Goal: Task Accomplishment & Management: Use online tool/utility

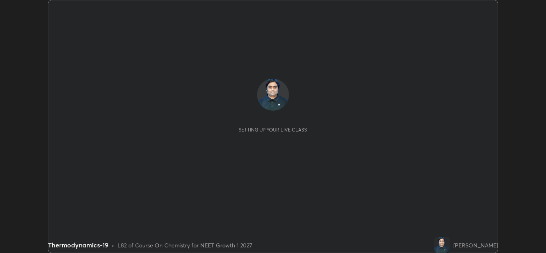
scroll to position [253, 546]
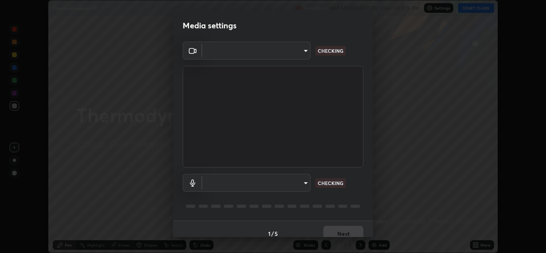
type input "b632b45ffd38abdd59198549972216b0b56846c9a96ca02d214ec0deae62491c"
click at [282, 185] on body "Erase all Thermodynamics-19 Recording WAS SCHEDULED TO START AT 5:25 PM Setting…" at bounding box center [273, 126] width 546 height 253
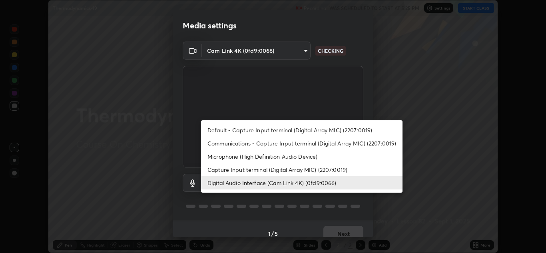
click at [281, 171] on li "Capture Input terminal (Digital Array MIC) (2207:0019)" at bounding box center [301, 169] width 201 height 13
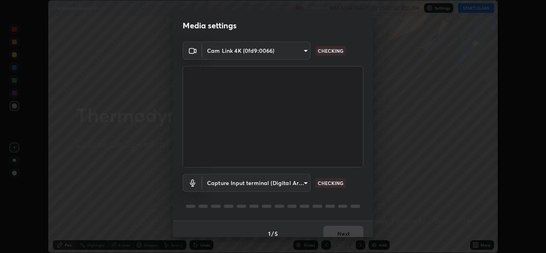
click at [274, 186] on body "Erase all Thermodynamics-19 Recording WAS SCHEDULED TO START AT 5:25 PM Setting…" at bounding box center [273, 126] width 546 height 253
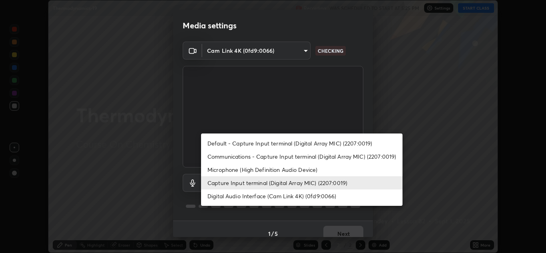
click at [254, 197] on li "Digital Audio Interface (Cam Link 4K) (0fd9:0066)" at bounding box center [301, 195] width 201 height 13
type input "8eef23949d3bcf5a8e29e5a8eec0467d103540f54069910b01a1a3b6507dceb2"
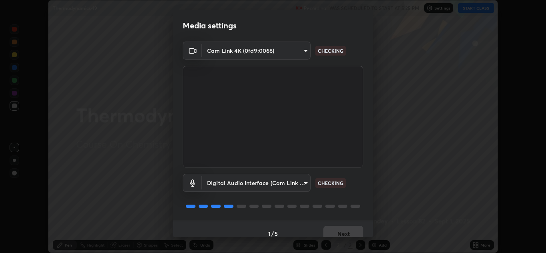
scroll to position [9, 0]
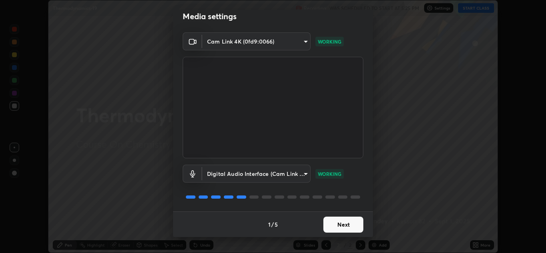
click at [346, 223] on button "Next" at bounding box center [343, 225] width 40 height 16
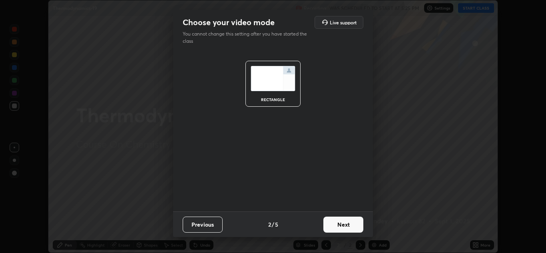
click at [349, 225] on button "Next" at bounding box center [343, 225] width 40 height 16
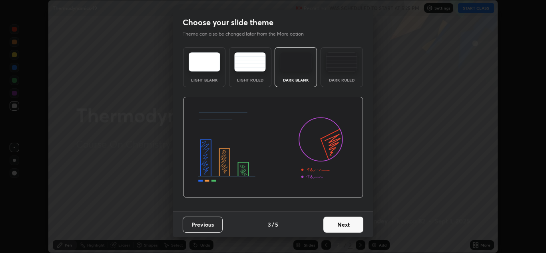
click at [354, 226] on button "Next" at bounding box center [343, 225] width 40 height 16
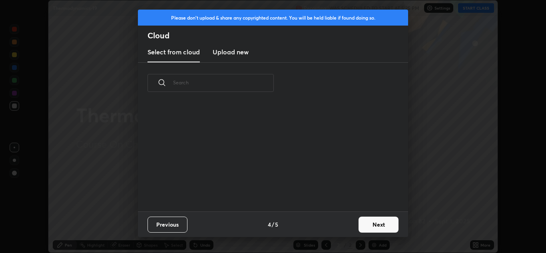
click at [366, 227] on button "Next" at bounding box center [378, 225] width 40 height 16
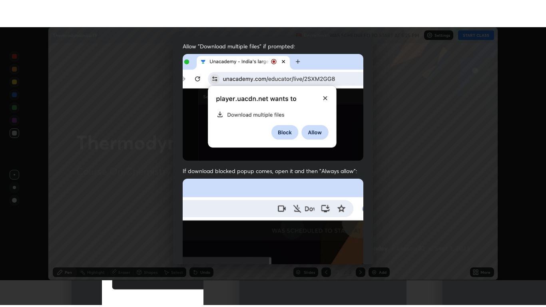
scroll to position [173, 0]
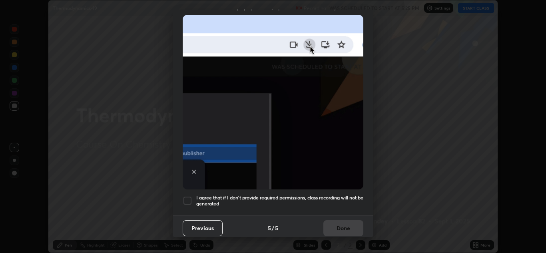
click at [266, 201] on h5 "I agree that if I don't provide required permissions, class recording will not …" at bounding box center [279, 201] width 167 height 12
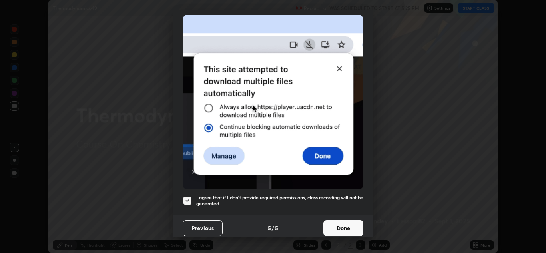
click at [336, 228] on button "Done" at bounding box center [343, 228] width 40 height 16
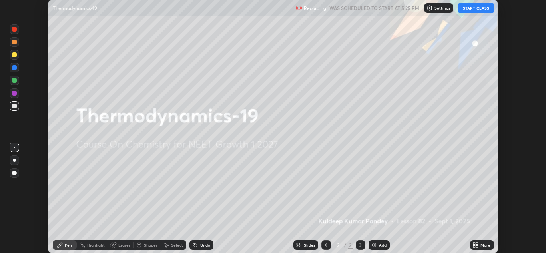
click at [477, 9] on button "START CLASS" at bounding box center [476, 8] width 36 height 10
click at [483, 245] on div "More" at bounding box center [485, 245] width 10 height 4
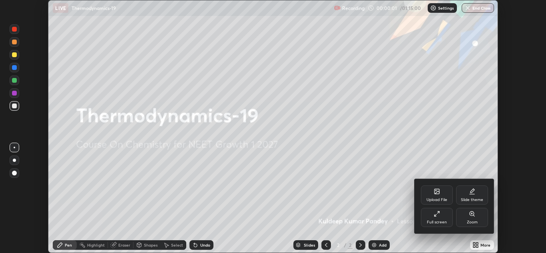
click at [444, 221] on div "Full screen" at bounding box center [437, 222] width 20 height 4
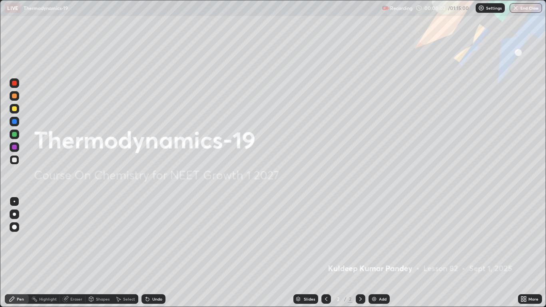
scroll to position [307, 546]
click at [376, 252] on img at bounding box center [374, 299] width 6 height 6
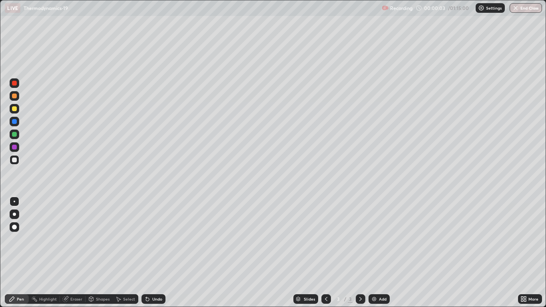
click at [376, 252] on img at bounding box center [374, 299] width 6 height 6
click at [374, 252] on img at bounding box center [374, 299] width 6 height 6
click at [373, 252] on img at bounding box center [374, 299] width 6 height 6
click at [375, 252] on img at bounding box center [374, 299] width 6 height 6
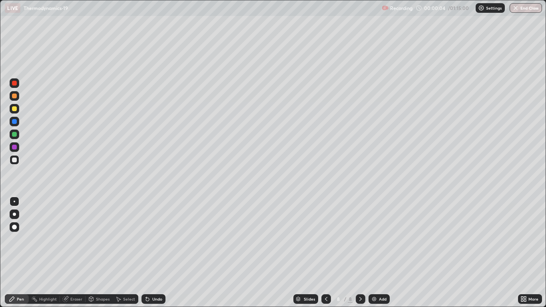
click at [375, 252] on img at bounding box center [374, 299] width 6 height 6
click at [376, 252] on img at bounding box center [374, 299] width 6 height 6
click at [375, 252] on img at bounding box center [374, 299] width 6 height 6
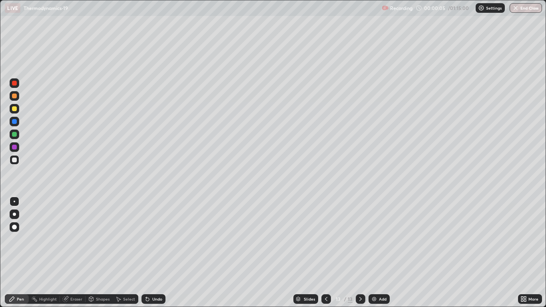
click at [374, 252] on img at bounding box center [374, 299] width 6 height 6
click at [373, 252] on img at bounding box center [374, 299] width 6 height 6
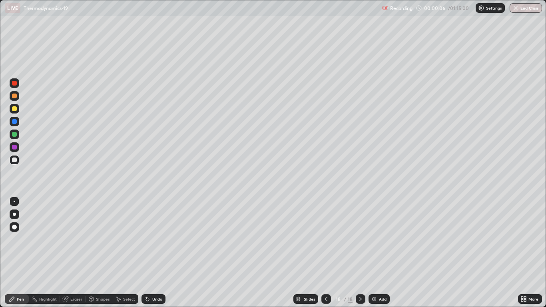
click at [373, 252] on img at bounding box center [374, 299] width 6 height 6
click at [374, 252] on img at bounding box center [374, 299] width 6 height 6
click at [373, 252] on img at bounding box center [374, 299] width 6 height 6
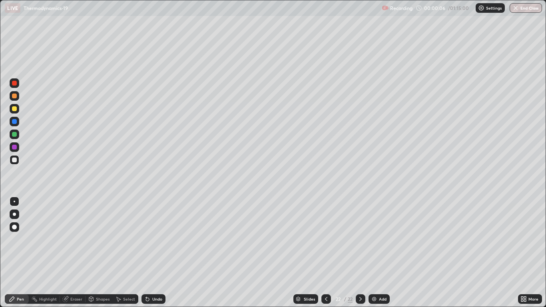
click at [374, 252] on img at bounding box center [374, 299] width 6 height 6
click at [373, 252] on img at bounding box center [374, 299] width 6 height 6
click at [374, 252] on img at bounding box center [374, 299] width 6 height 6
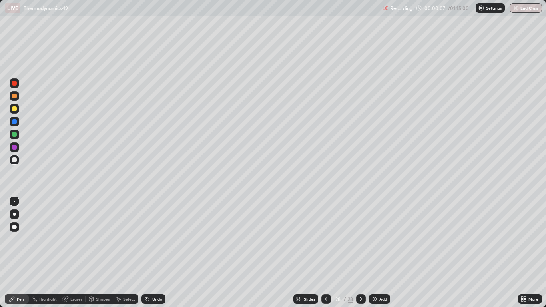
click at [374, 252] on img at bounding box center [374, 299] width 6 height 6
click at [373, 252] on img at bounding box center [374, 299] width 6 height 6
click at [375, 252] on img at bounding box center [374, 299] width 6 height 6
click at [325, 252] on icon at bounding box center [326, 299] width 6 height 6
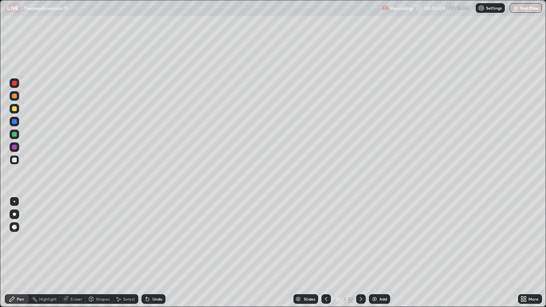
click at [326, 252] on icon at bounding box center [326, 299] width 6 height 6
click at [325, 252] on icon at bounding box center [326, 299] width 2 height 4
click at [326, 252] on icon at bounding box center [326, 299] width 6 height 6
click at [325, 252] on icon at bounding box center [326, 299] width 6 height 6
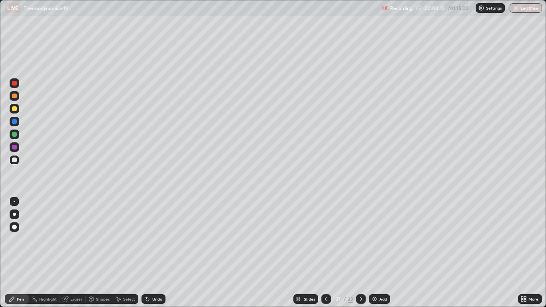
click at [325, 252] on icon at bounding box center [326, 299] width 6 height 6
click at [324, 252] on icon at bounding box center [326, 299] width 6 height 6
click at [325, 252] on icon at bounding box center [326, 299] width 6 height 6
click at [324, 252] on icon at bounding box center [326, 299] width 6 height 6
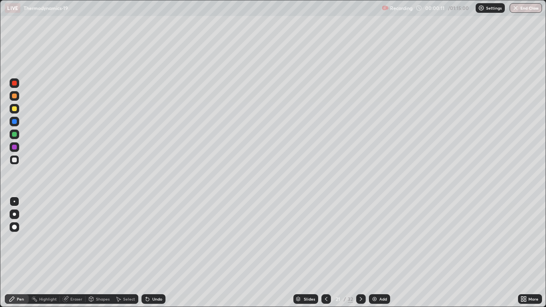
click at [324, 252] on icon at bounding box center [326, 299] width 6 height 6
click at [325, 252] on icon at bounding box center [326, 299] width 6 height 6
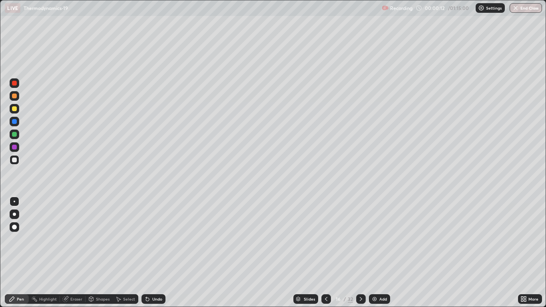
click at [324, 252] on icon at bounding box center [326, 299] width 6 height 6
click at [325, 252] on icon at bounding box center [326, 299] width 6 height 6
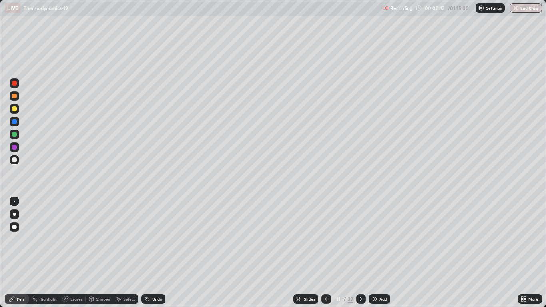
click at [326, 252] on icon at bounding box center [326, 299] width 6 height 6
click at [325, 252] on icon at bounding box center [326, 299] width 6 height 6
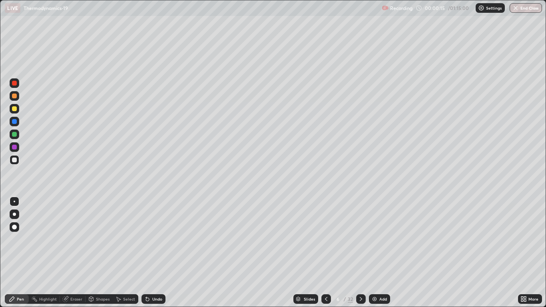
click at [326, 252] on icon at bounding box center [326, 299] width 6 height 6
click at [14, 215] on div at bounding box center [14, 214] width 3 height 3
click at [79, 252] on div "Eraser" at bounding box center [76, 299] width 12 height 4
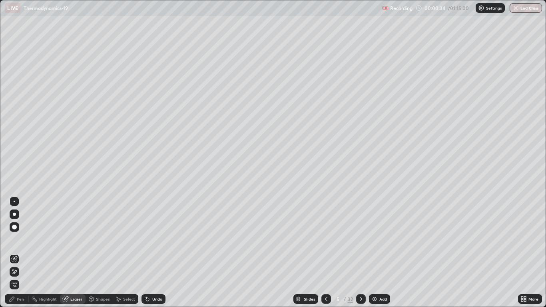
click at [23, 252] on div "Pen" at bounding box center [20, 299] width 7 height 4
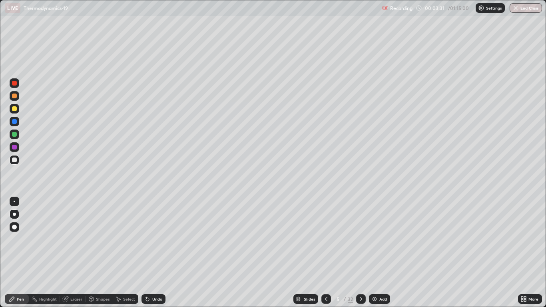
click at [365, 252] on div at bounding box center [361, 299] width 10 height 16
click at [80, 252] on div "Eraser" at bounding box center [76, 299] width 12 height 4
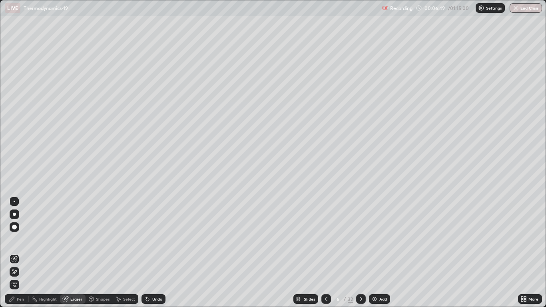
click at [20, 252] on div "Pen" at bounding box center [17, 299] width 24 height 10
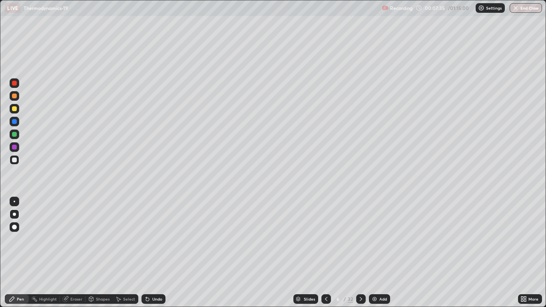
click at [360, 252] on icon at bounding box center [361, 299] width 6 height 6
click at [324, 252] on div at bounding box center [326, 299] width 10 height 10
click at [360, 252] on icon at bounding box center [361, 299] width 6 height 6
click at [326, 252] on icon at bounding box center [326, 299] width 2 height 4
click at [360, 252] on icon at bounding box center [361, 299] width 2 height 4
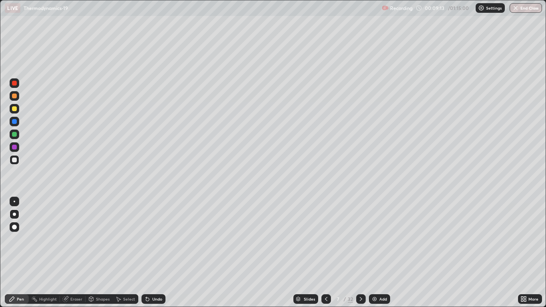
click at [329, 252] on div at bounding box center [326, 299] width 10 height 10
click at [360, 252] on icon at bounding box center [361, 299] width 6 height 6
click at [328, 252] on icon at bounding box center [326, 299] width 6 height 6
click at [362, 252] on icon at bounding box center [361, 299] width 6 height 6
click at [77, 252] on div "Eraser" at bounding box center [73, 299] width 26 height 10
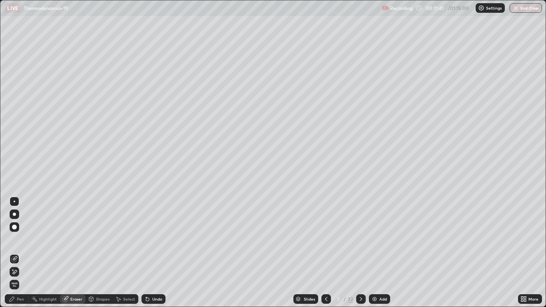
click at [22, 252] on div "Pen" at bounding box center [17, 299] width 24 height 10
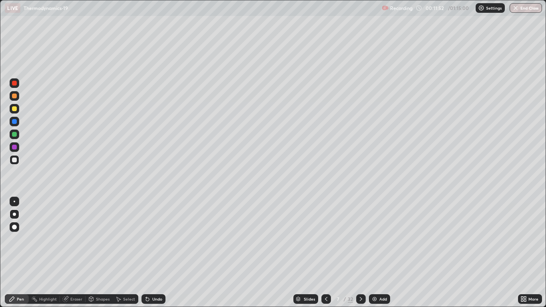
click at [16, 135] on div at bounding box center [14, 134] width 5 height 5
click at [360, 252] on icon at bounding box center [361, 299] width 6 height 6
click at [82, 252] on div "Eraser" at bounding box center [76, 299] width 12 height 4
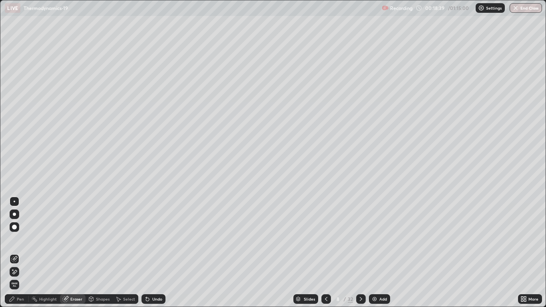
click at [23, 252] on div "Pen" at bounding box center [20, 299] width 7 height 4
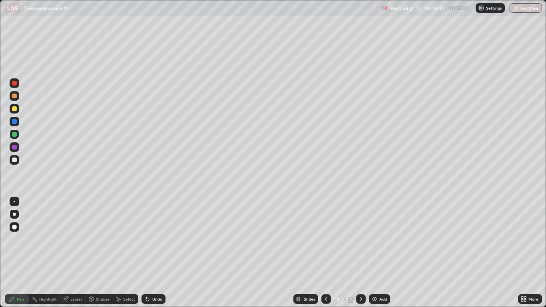
click at [16, 252] on div "Pen" at bounding box center [17, 299] width 24 height 10
click at [75, 252] on div "Eraser" at bounding box center [76, 299] width 12 height 4
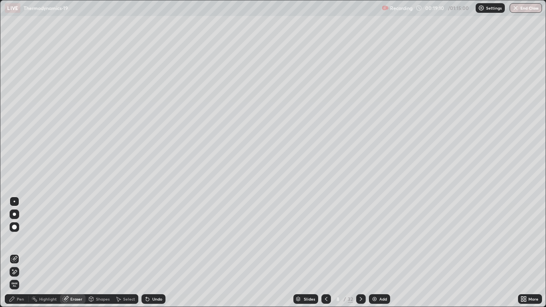
click at [26, 252] on div "Pen" at bounding box center [17, 299] width 24 height 10
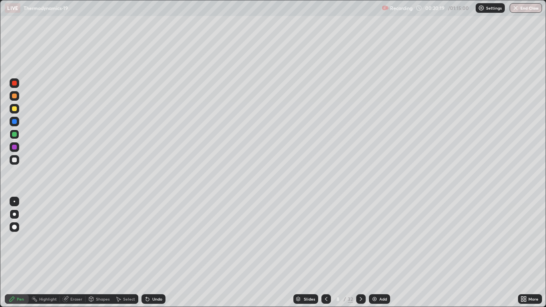
click at [186, 252] on div "Slides 8 / 32 Add" at bounding box center [341, 299] width 352 height 16
click at [360, 252] on icon at bounding box center [361, 299] width 6 height 6
click at [72, 252] on div "Eraser" at bounding box center [76, 299] width 12 height 4
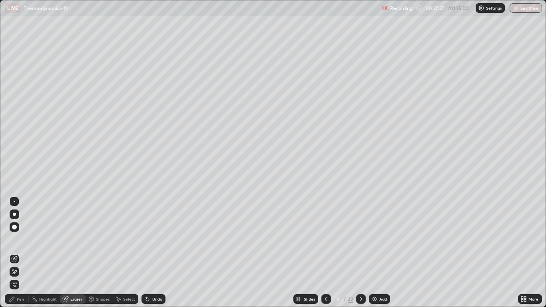
click at [20, 252] on div "Pen" at bounding box center [17, 299] width 24 height 10
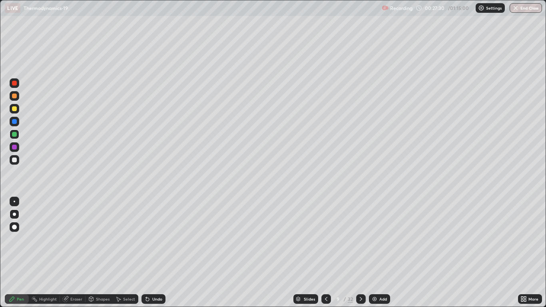
click at [15, 160] on div at bounding box center [14, 159] width 5 height 5
click at [77, 252] on div "Eraser" at bounding box center [76, 299] width 12 height 4
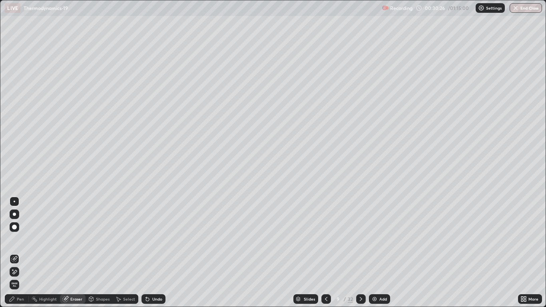
click at [24, 252] on div "Pen" at bounding box center [17, 299] width 24 height 10
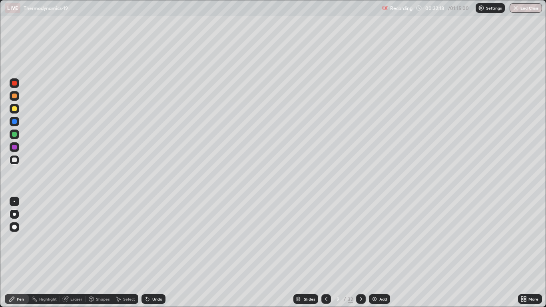
click at [79, 252] on div "Eraser" at bounding box center [76, 299] width 12 height 4
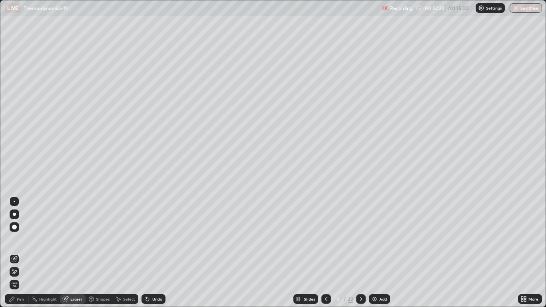
click at [22, 252] on div "Pen" at bounding box center [20, 299] width 7 height 4
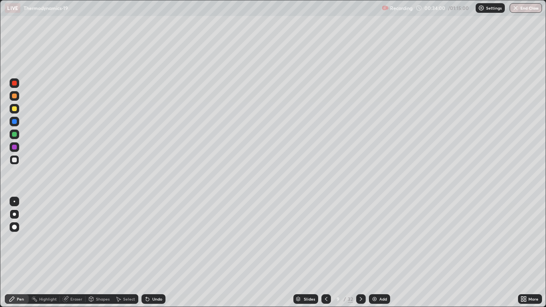
click at [360, 252] on icon at bounding box center [361, 299] width 2 height 4
click at [359, 252] on icon at bounding box center [361, 299] width 6 height 6
click at [15, 134] on div at bounding box center [14, 134] width 5 height 5
click at [11, 162] on div at bounding box center [15, 160] width 10 height 10
click at [16, 135] on div at bounding box center [14, 134] width 5 height 5
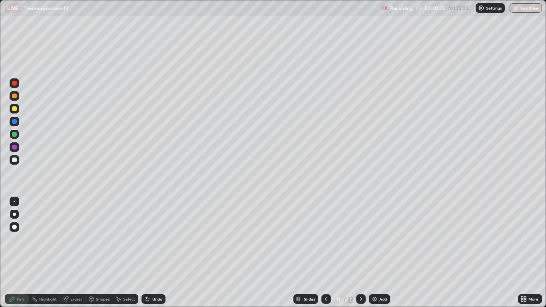
click at [16, 159] on div at bounding box center [14, 159] width 5 height 5
click at [78, 252] on div "Eraser" at bounding box center [76, 299] width 12 height 4
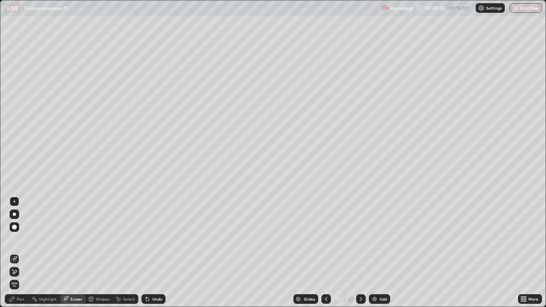
click at [19, 252] on div "Pen" at bounding box center [20, 299] width 7 height 4
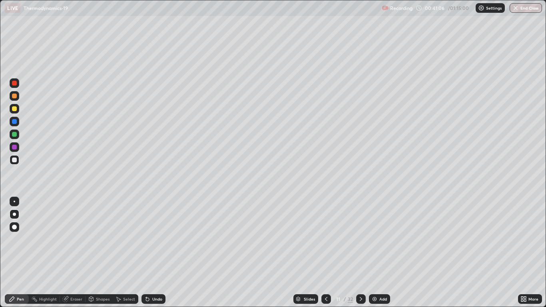
click at [16, 136] on div at bounding box center [14, 134] width 5 height 5
click at [75, 252] on div "Eraser" at bounding box center [76, 299] width 12 height 4
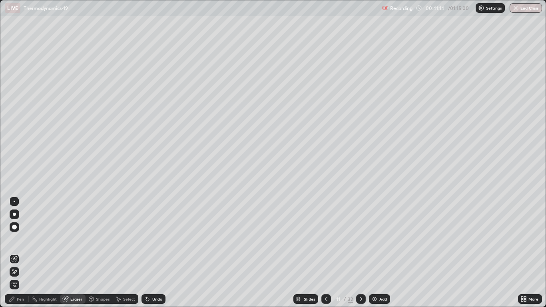
click at [21, 252] on div "Pen" at bounding box center [20, 299] width 7 height 4
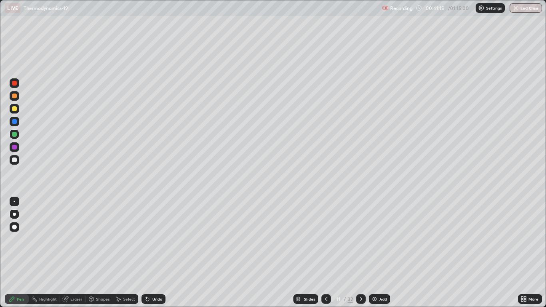
click at [16, 163] on div at bounding box center [15, 160] width 10 height 10
click at [359, 252] on icon at bounding box center [361, 299] width 6 height 6
click at [324, 252] on icon at bounding box center [326, 299] width 6 height 6
click at [360, 252] on icon at bounding box center [361, 299] width 6 height 6
click at [327, 252] on icon at bounding box center [326, 299] width 6 height 6
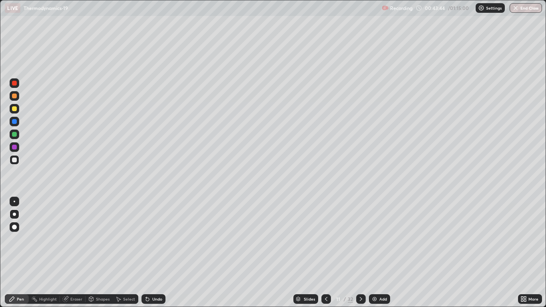
click at [359, 252] on icon at bounding box center [361, 299] width 6 height 6
click at [324, 252] on icon at bounding box center [326, 299] width 6 height 6
click at [359, 252] on icon at bounding box center [361, 299] width 6 height 6
click at [329, 252] on div at bounding box center [326, 299] width 10 height 10
click at [360, 252] on icon at bounding box center [361, 299] width 6 height 6
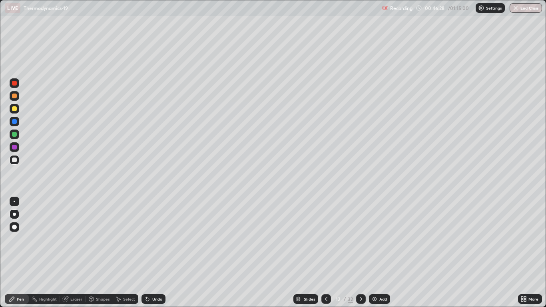
click at [327, 252] on icon at bounding box center [326, 299] width 6 height 6
click at [361, 252] on icon at bounding box center [361, 299] width 6 height 6
click at [15, 134] on div at bounding box center [14, 134] width 5 height 5
click at [16, 163] on div at bounding box center [15, 160] width 10 height 10
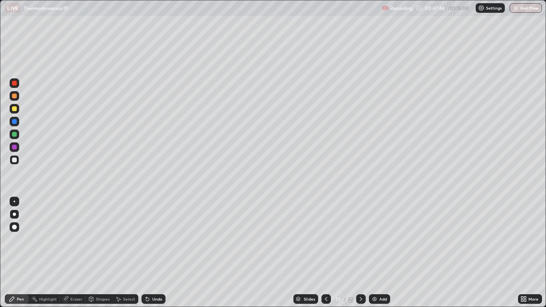
click at [16, 135] on div at bounding box center [14, 134] width 5 height 5
click at [75, 252] on div "Eraser" at bounding box center [76, 299] width 12 height 4
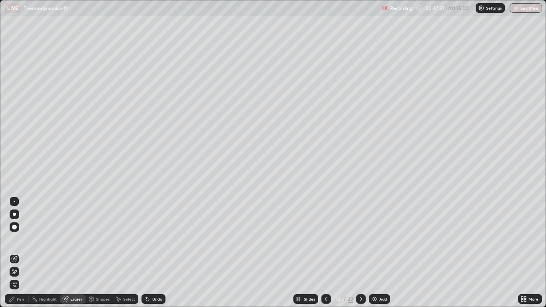
click at [19, 252] on div "Pen" at bounding box center [17, 299] width 24 height 10
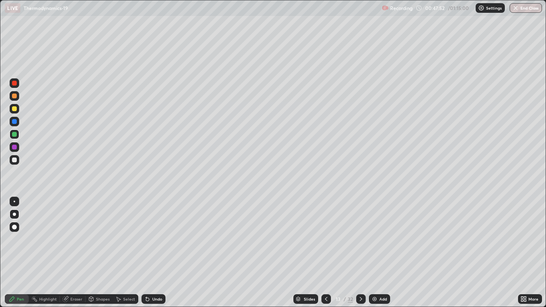
click at [14, 160] on div at bounding box center [14, 159] width 5 height 5
click at [361, 252] on icon at bounding box center [361, 299] width 6 height 6
click at [360, 252] on icon at bounding box center [361, 299] width 6 height 6
click at [75, 252] on div "Eraser" at bounding box center [76, 299] width 12 height 4
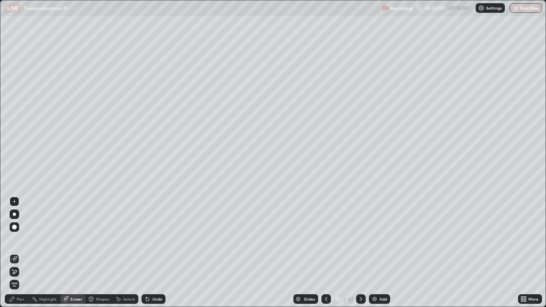
click at [23, 252] on div "Pen" at bounding box center [20, 299] width 7 height 4
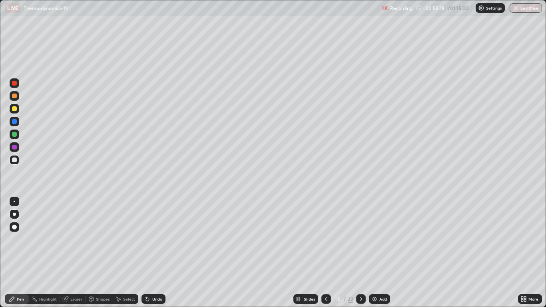
click at [75, 252] on div "Eraser" at bounding box center [76, 299] width 12 height 4
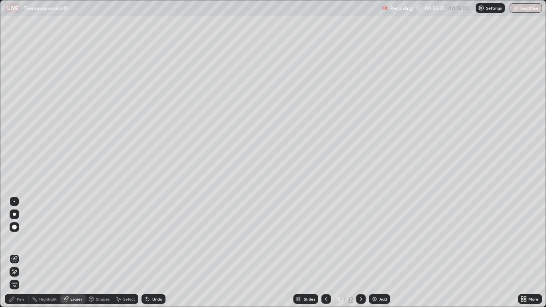
click at [22, 252] on div "Pen" at bounding box center [20, 299] width 7 height 4
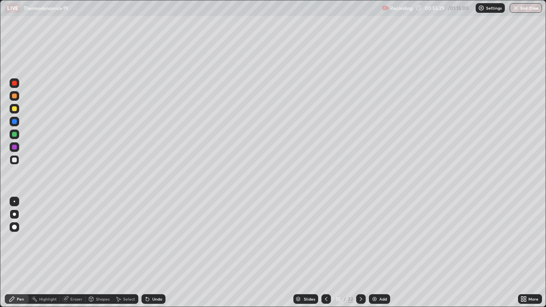
click at [361, 252] on icon at bounding box center [361, 299] width 6 height 6
click at [325, 252] on icon at bounding box center [326, 299] width 6 height 6
click at [324, 252] on icon at bounding box center [326, 299] width 6 height 6
click at [360, 252] on icon at bounding box center [361, 299] width 6 height 6
click at [361, 252] on icon at bounding box center [361, 299] width 6 height 6
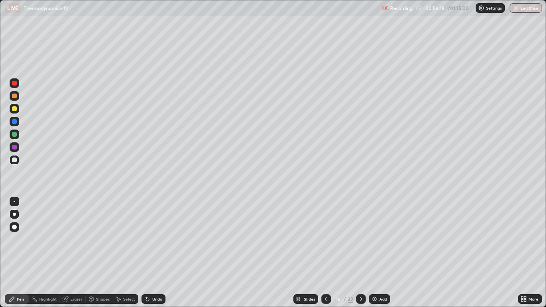
click at [327, 252] on icon at bounding box center [326, 299] width 6 height 6
click at [360, 252] on icon at bounding box center [361, 299] width 6 height 6
click at [324, 252] on icon at bounding box center [326, 299] width 6 height 6
click at [77, 252] on div "Eraser" at bounding box center [76, 299] width 12 height 4
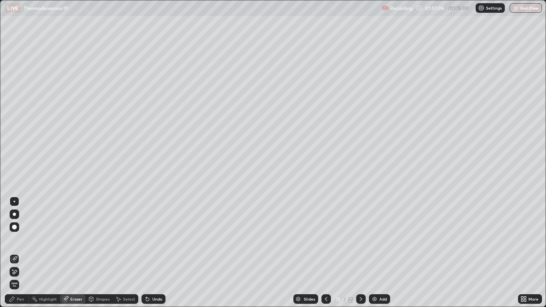
click at [359, 252] on icon at bounding box center [361, 299] width 6 height 6
click at [20, 252] on div "Pen" at bounding box center [20, 299] width 7 height 4
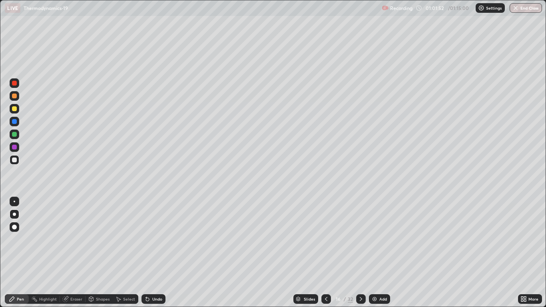
click at [356, 252] on div at bounding box center [361, 299] width 10 height 10
click at [523, 11] on button "End Class" at bounding box center [526, 8] width 32 height 10
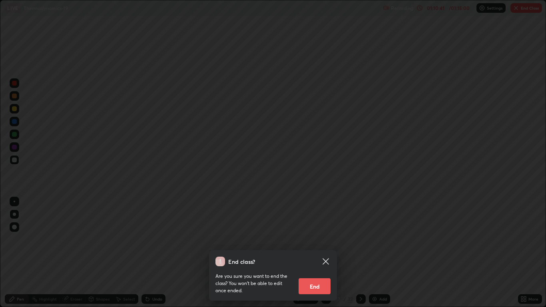
click at [314, 252] on button "End" at bounding box center [314, 286] width 32 height 16
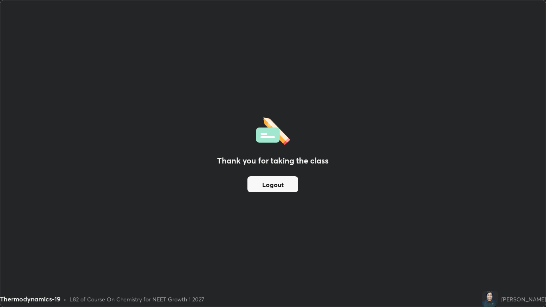
click at [281, 185] on button "Logout" at bounding box center [272, 184] width 51 height 16
